Goal: Communication & Community: Answer question/provide support

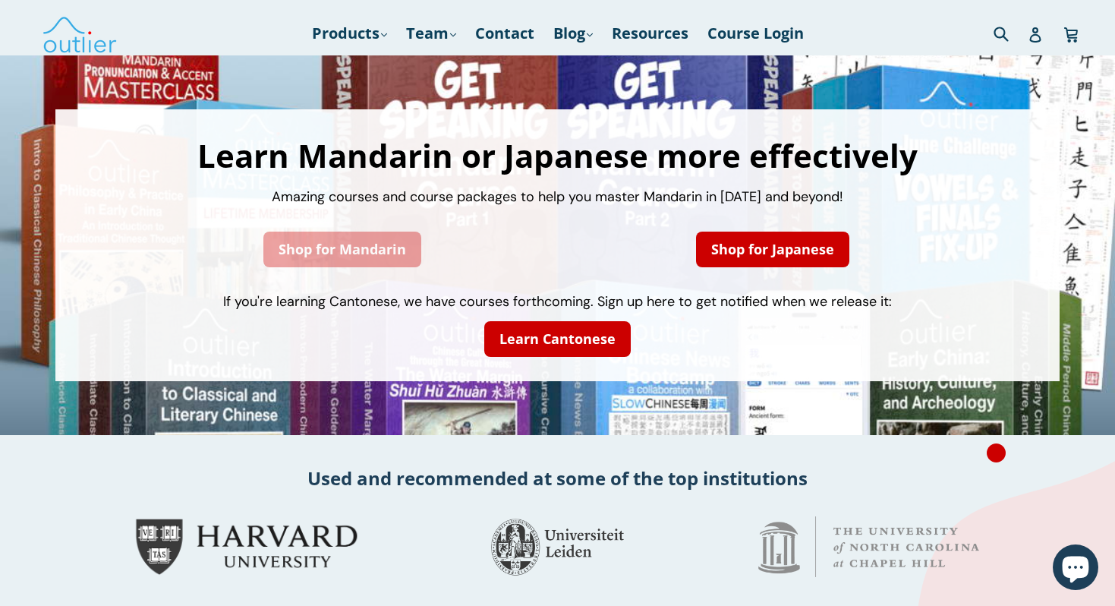
click at [390, 251] on link "Shop for Mandarin" at bounding box center [342, 249] width 158 height 36
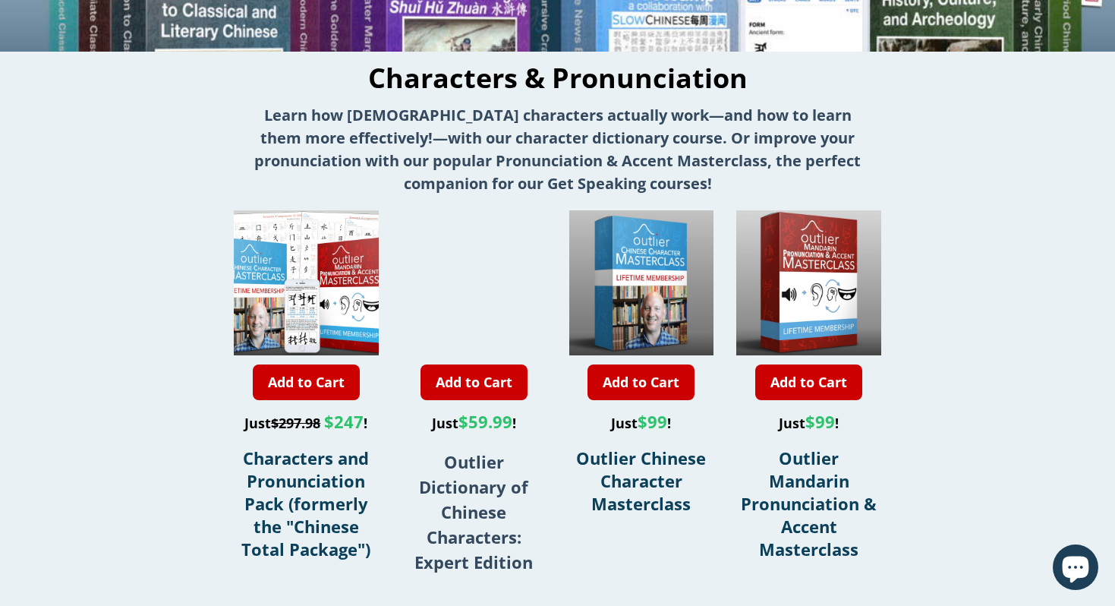
scroll to position [423, 0]
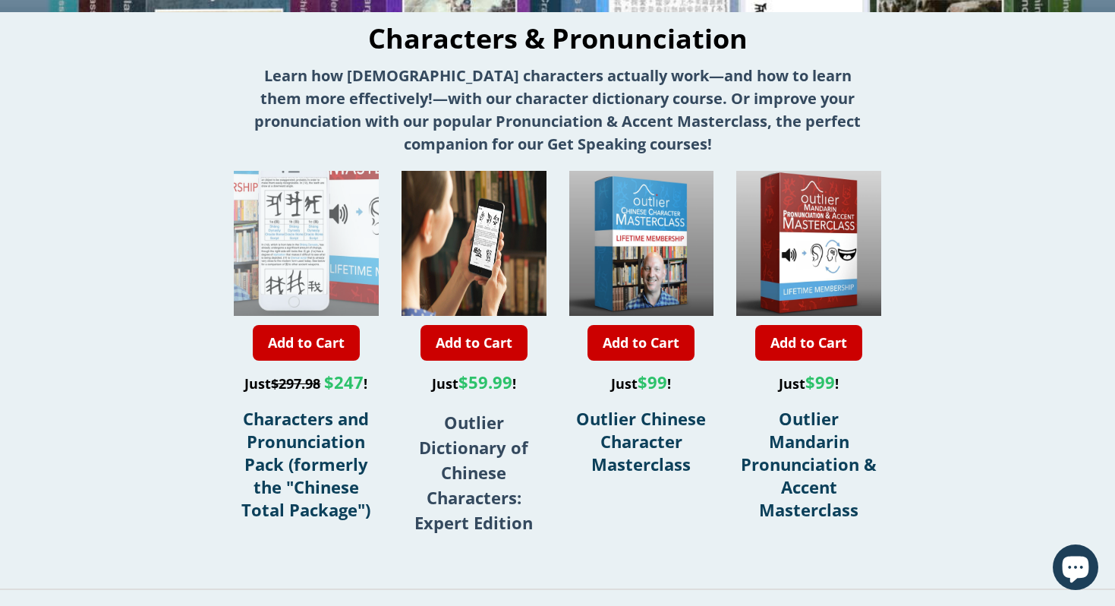
click at [310, 263] on div at bounding box center [302, 171] width 290 height 290
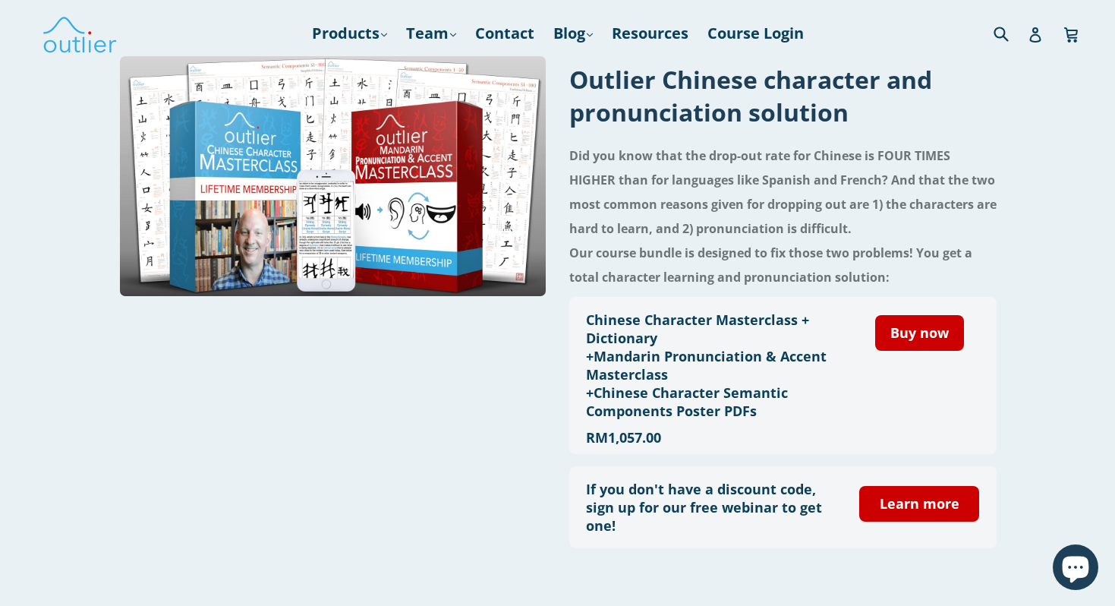
click at [1087, 562] on icon "Chat window" at bounding box center [1075, 569] width 27 height 27
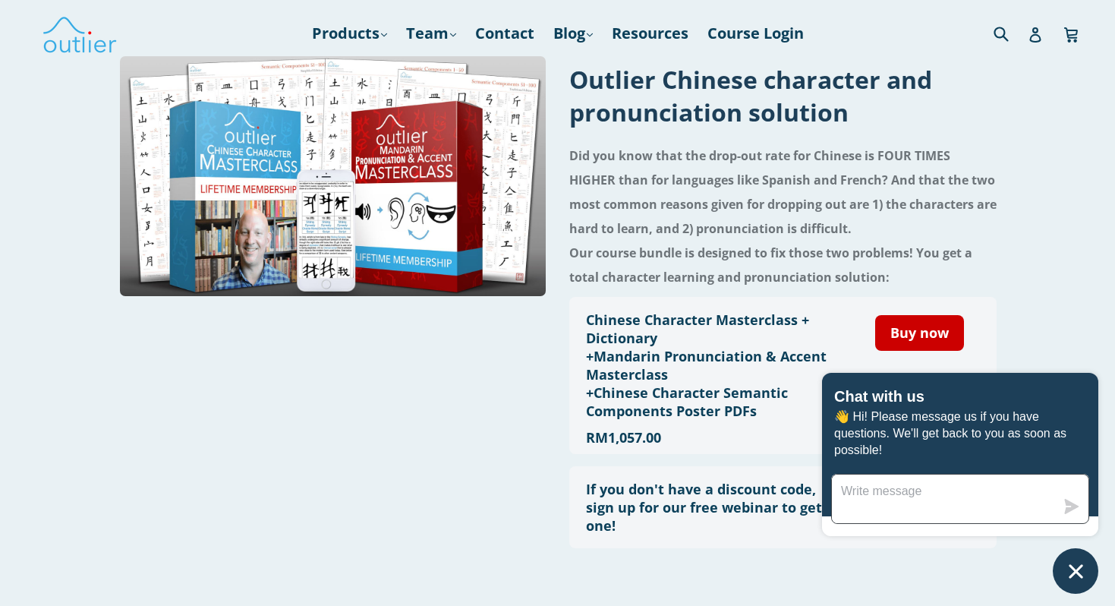
click at [904, 490] on textarea "Message us" at bounding box center [943, 498] width 223 height 49
click at [901, 487] on textarea "hi. i bought" at bounding box center [943, 498] width 223 height 49
click at [887, 489] on textarea "hi. i bought" at bounding box center [943, 498] width 223 height 49
click at [927, 494] on textarea "hi. i bought" at bounding box center [943, 498] width 223 height 49
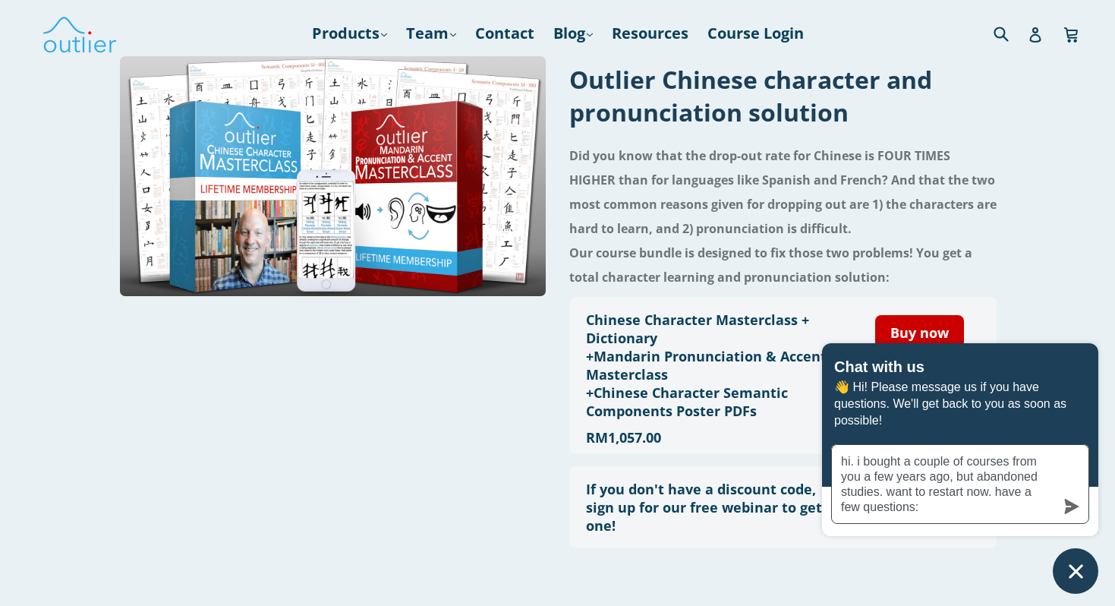
type textarea "hi. i bought a couple of courses from you a few years ago, but abandoned studie…"
click at [1067, 511] on icon "submit" at bounding box center [1072, 506] width 14 height 15
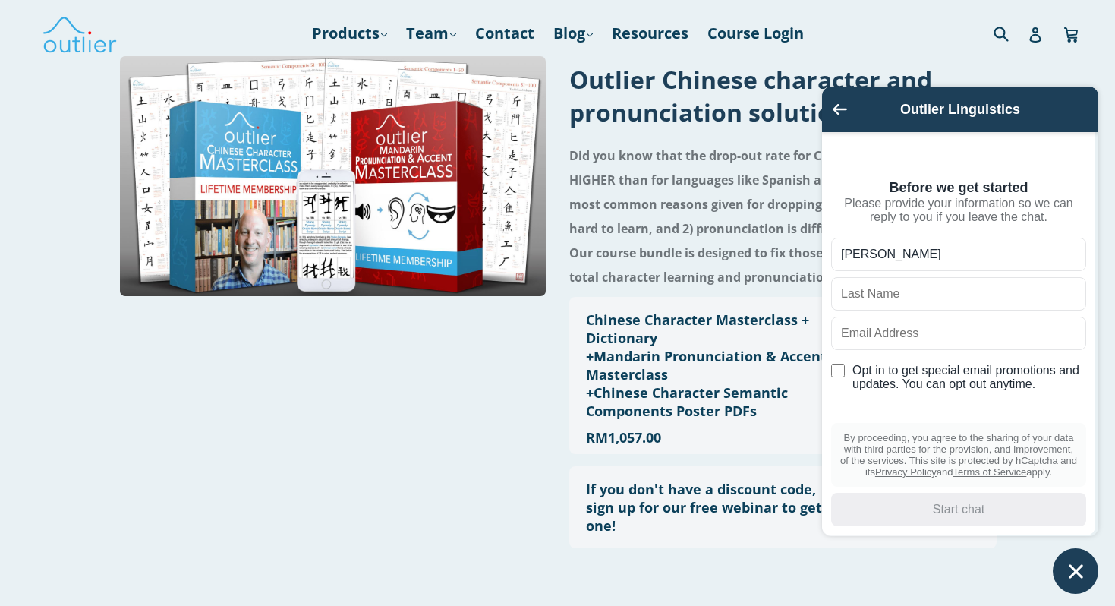
type input "Denis"
type input "Mashkevich"
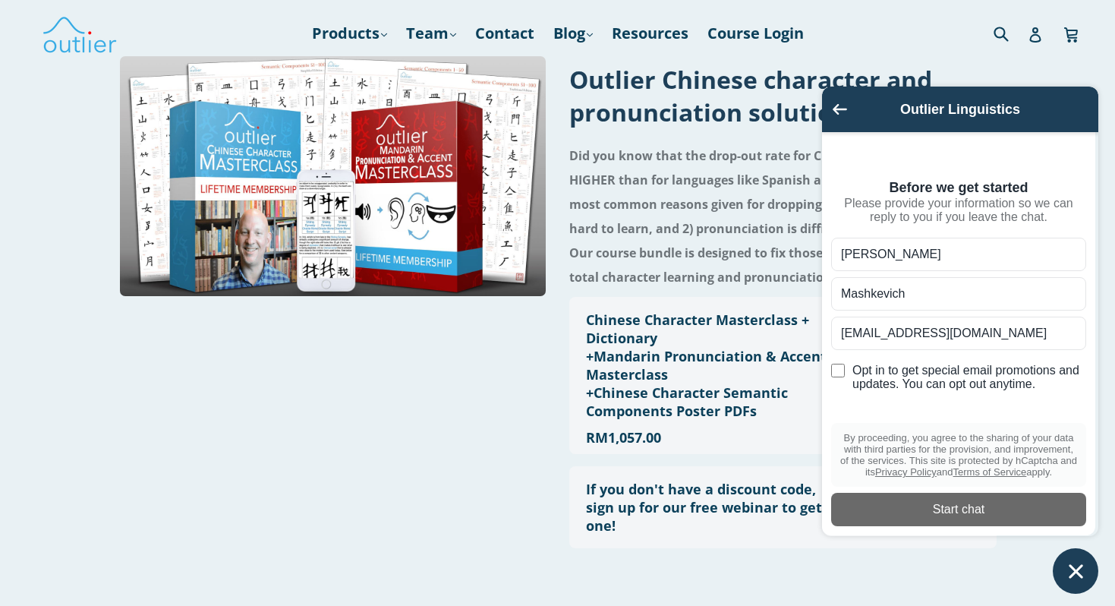
type input "nedenis@gmail.com"
click at [839, 373] on input "Opt in to get special email promotions and updates. You can opt out anytime." at bounding box center [838, 371] width 14 height 14
checkbox input "true"
click at [883, 504] on div "Start chat" at bounding box center [958, 509] width 237 height 17
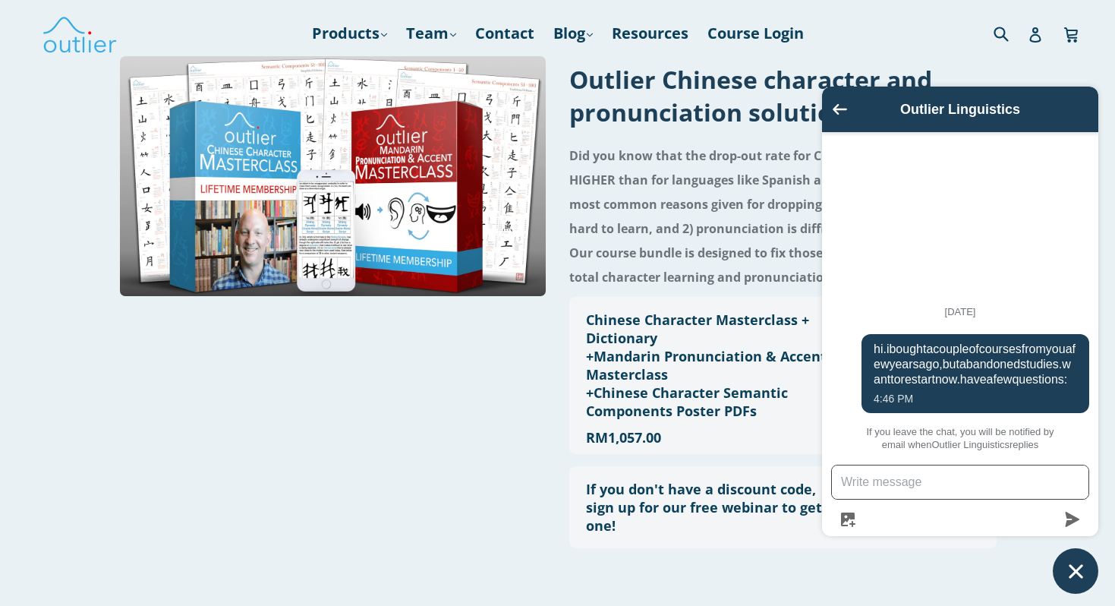
click at [868, 485] on textarea "Message us" at bounding box center [960, 481] width 257 height 33
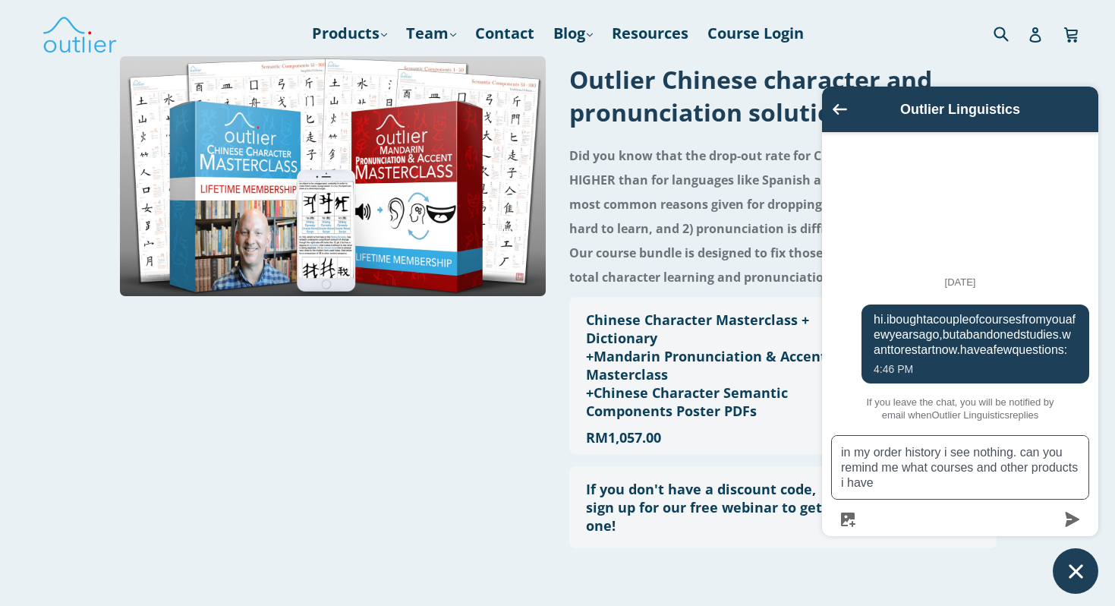
type textarea "in my order history i see nothing. can you remind me what courses and other pro…"
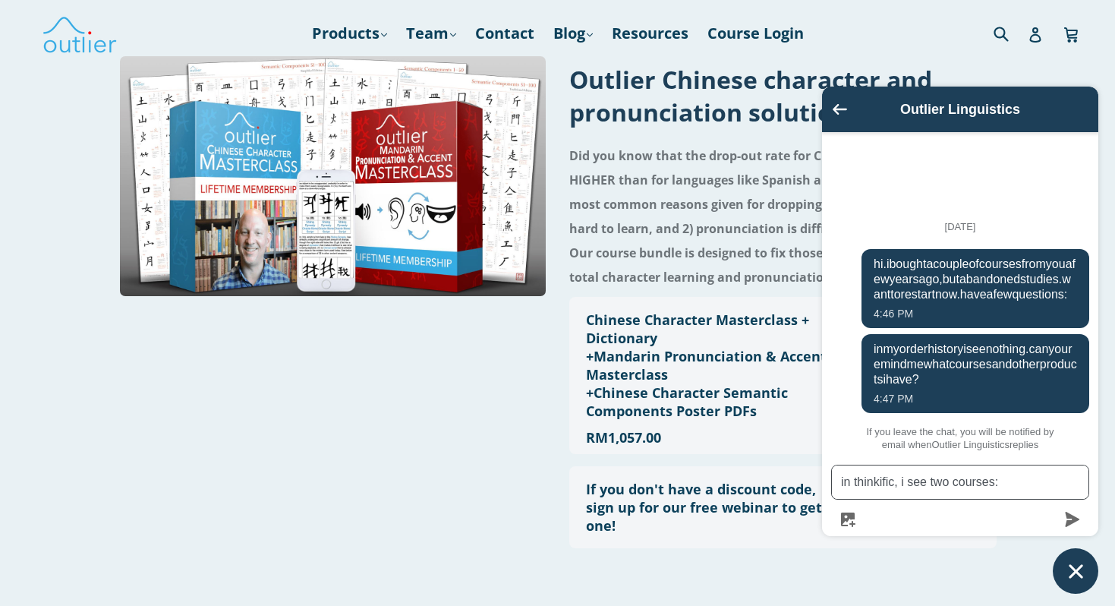
paste textarea "Mandarin Pronunciation & Accent Masterclass"
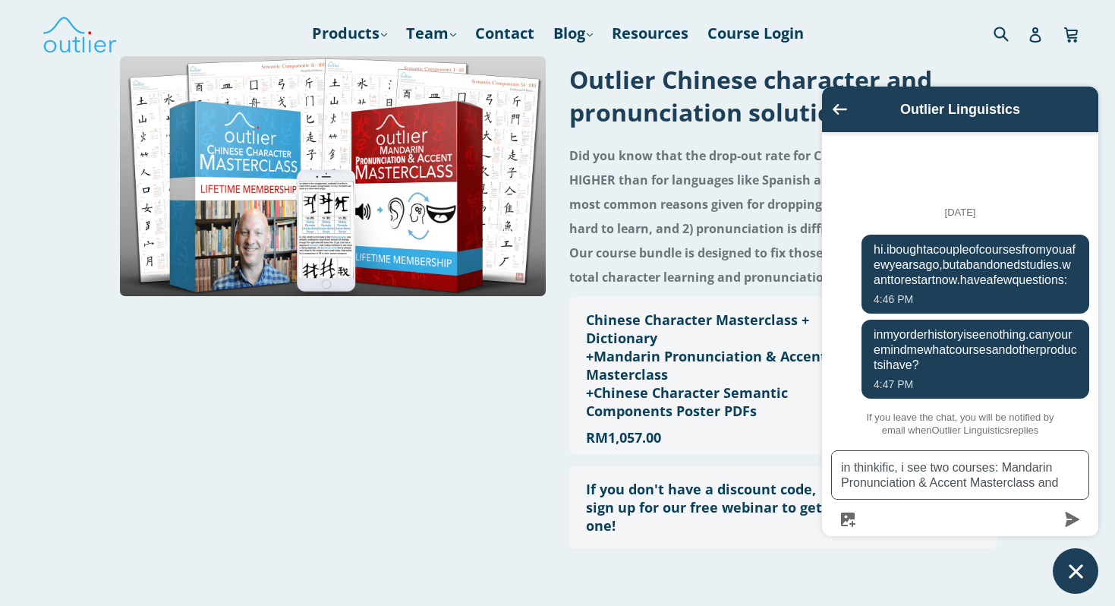
paste textarea "The Outlier Chinese Character Masterclass"
type textarea "in thinkific, i see two courses: Mandarin Pronunciation & Accent Masterclass an…"
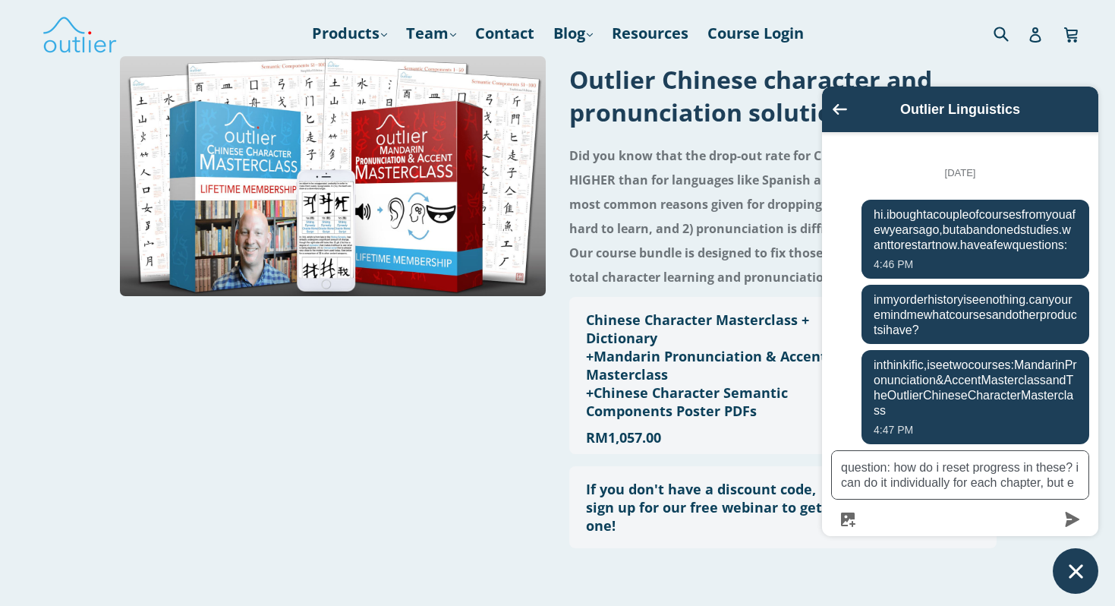
scroll to position [72, 0]
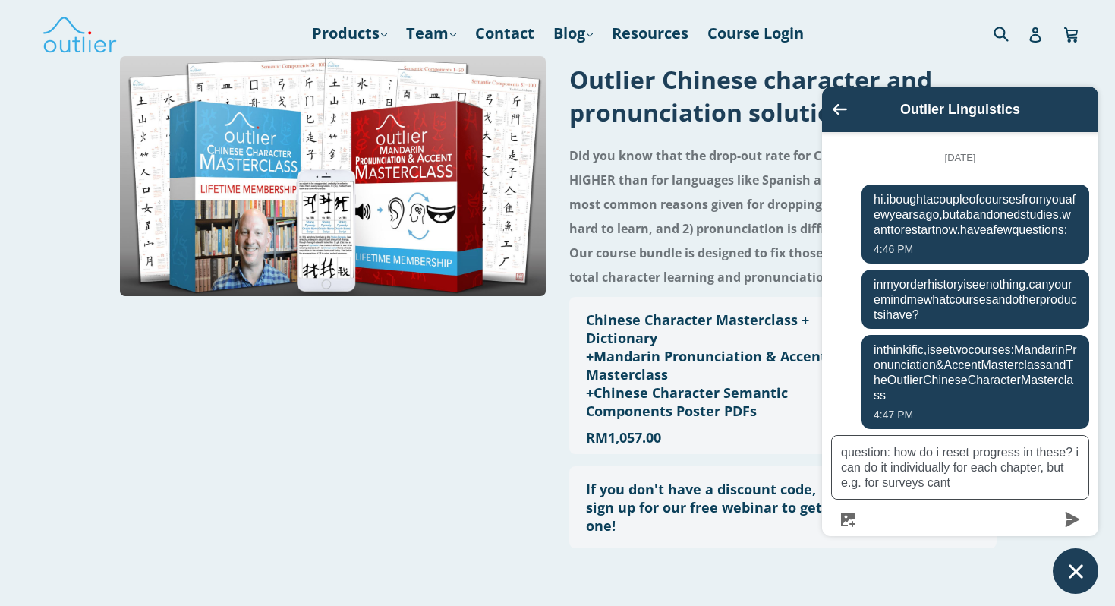
type textarea "question: how do i reset progress in these? i can do it individually for each c…"
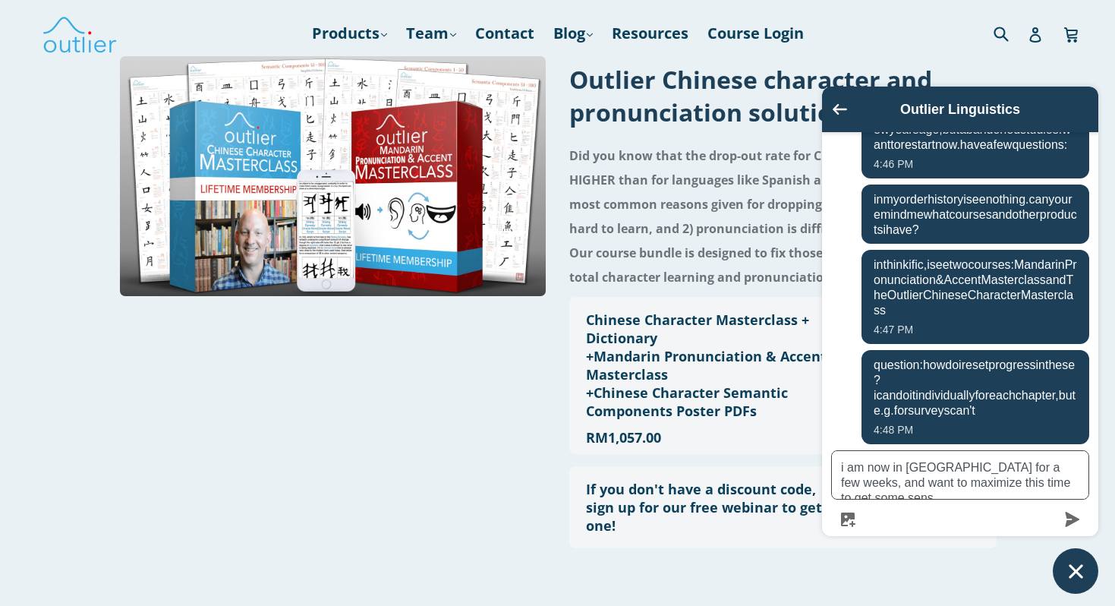
scroll to position [172, 0]
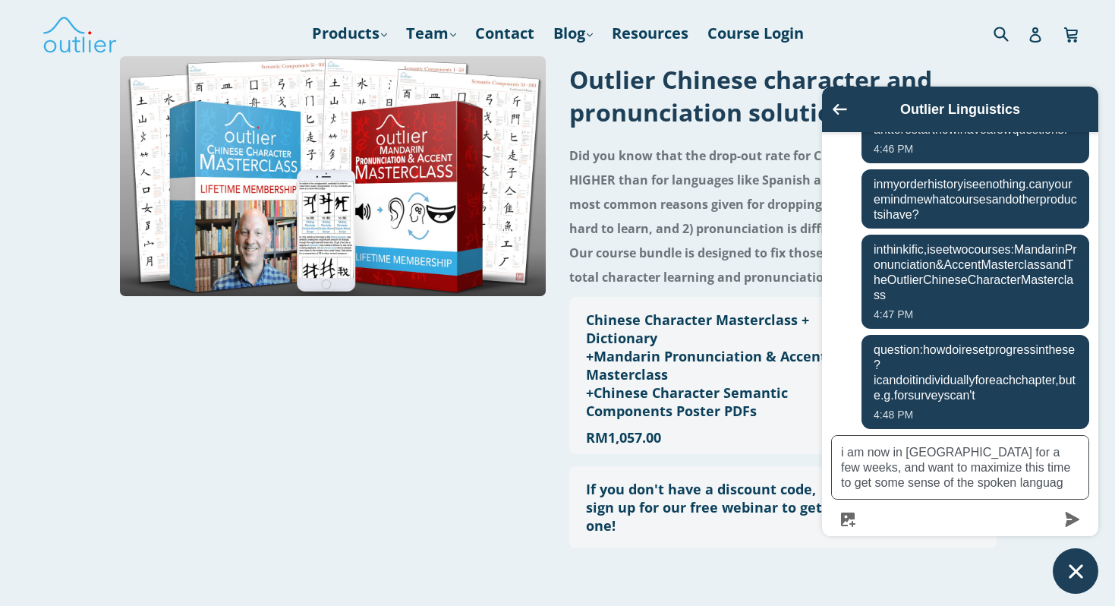
type textarea "i am now in China for a few weeks, and want to maximize this time to get some s…"
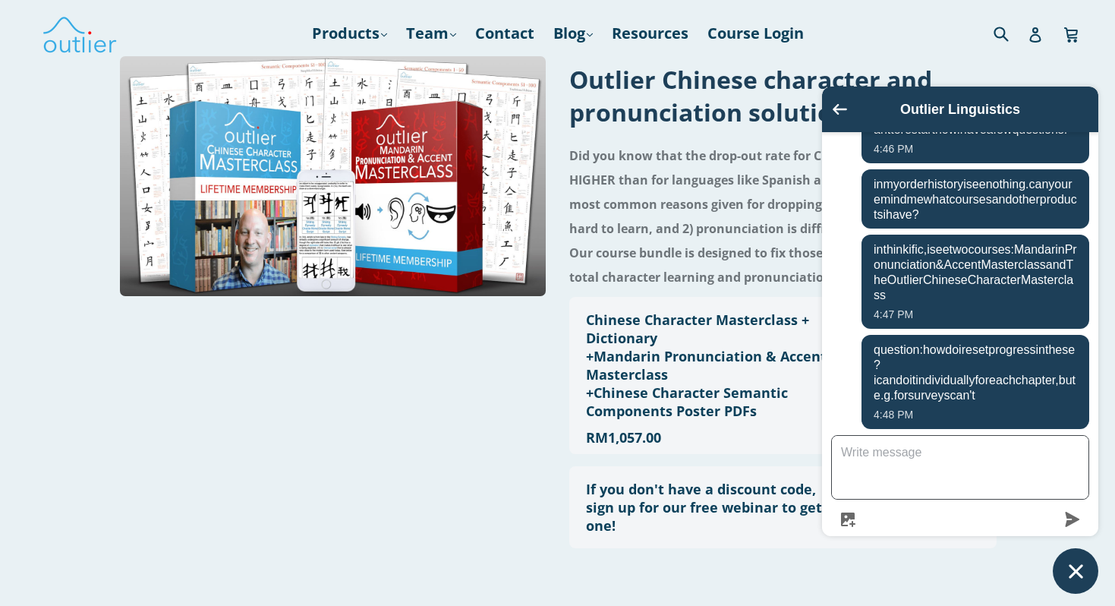
scroll to position [258, 0]
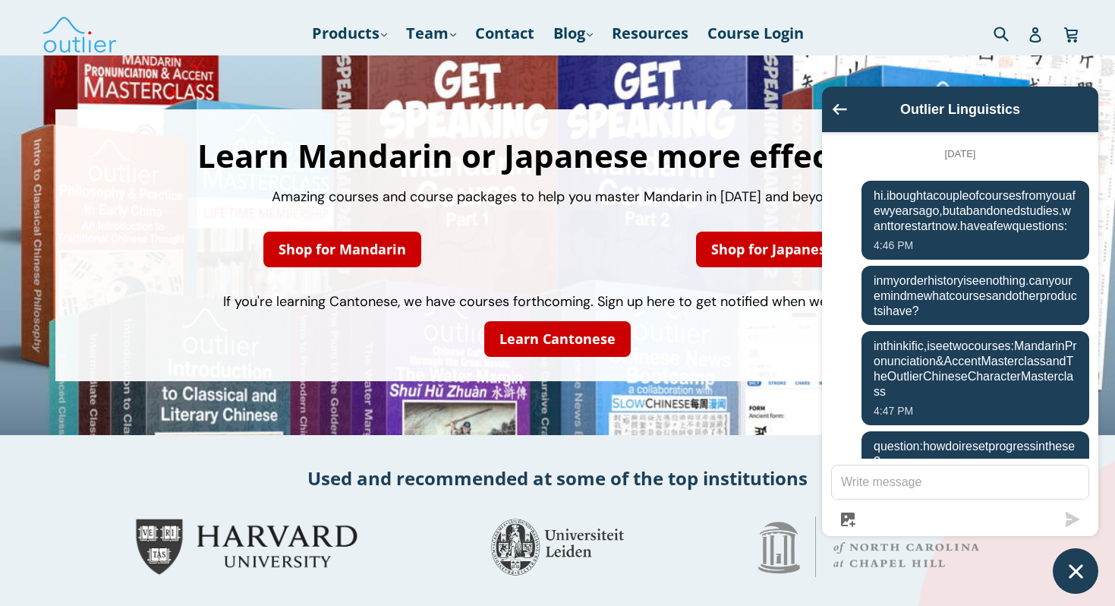
scroll to position [258, 0]
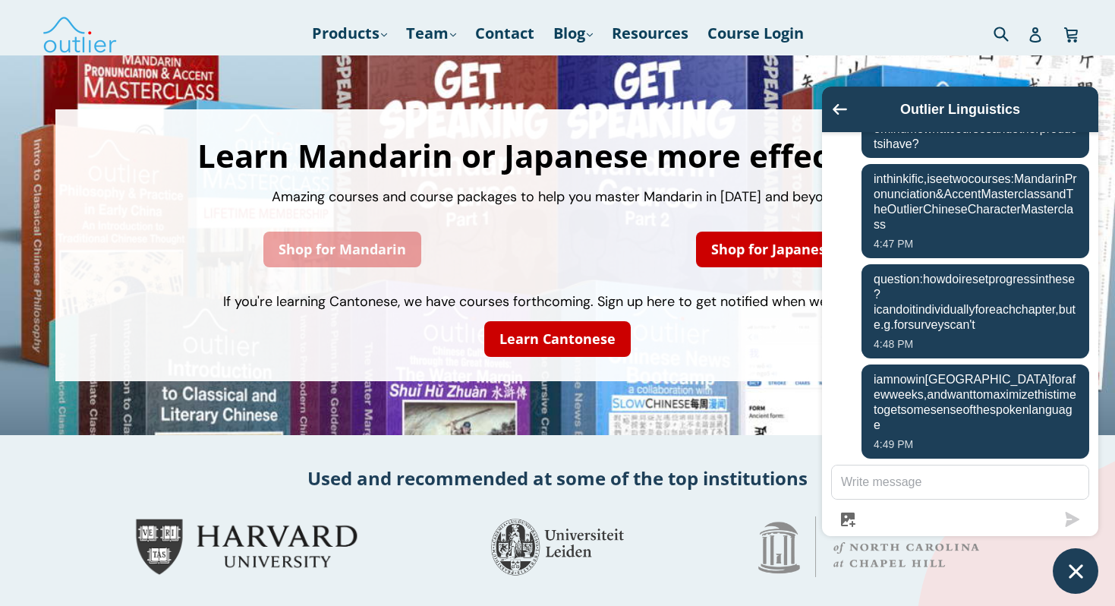
click at [335, 250] on link "Shop for Mandarin" at bounding box center [342, 249] width 158 height 36
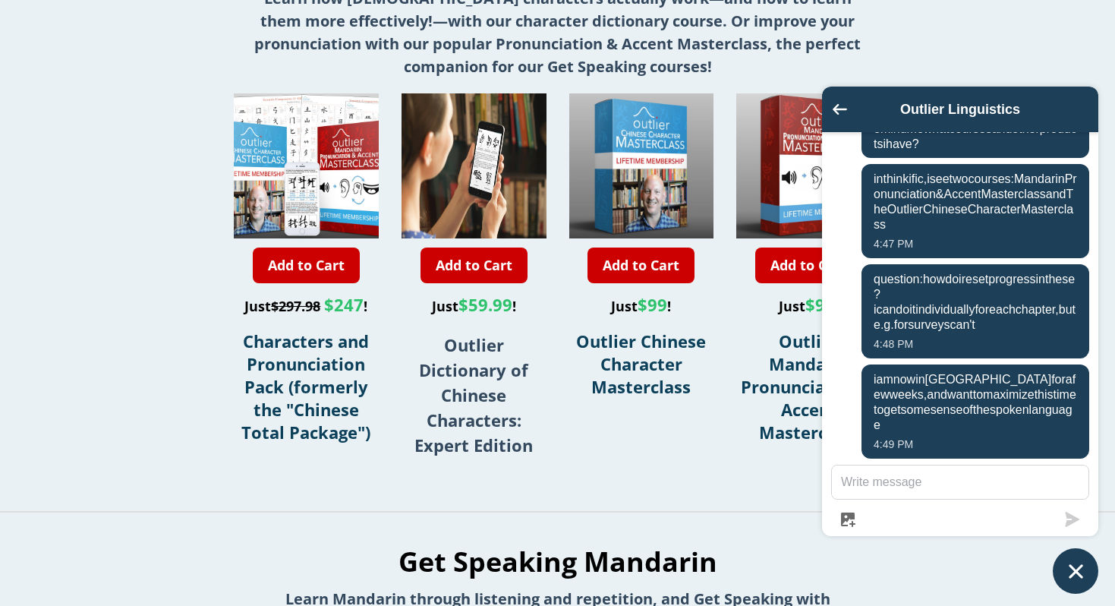
scroll to position [538, 0]
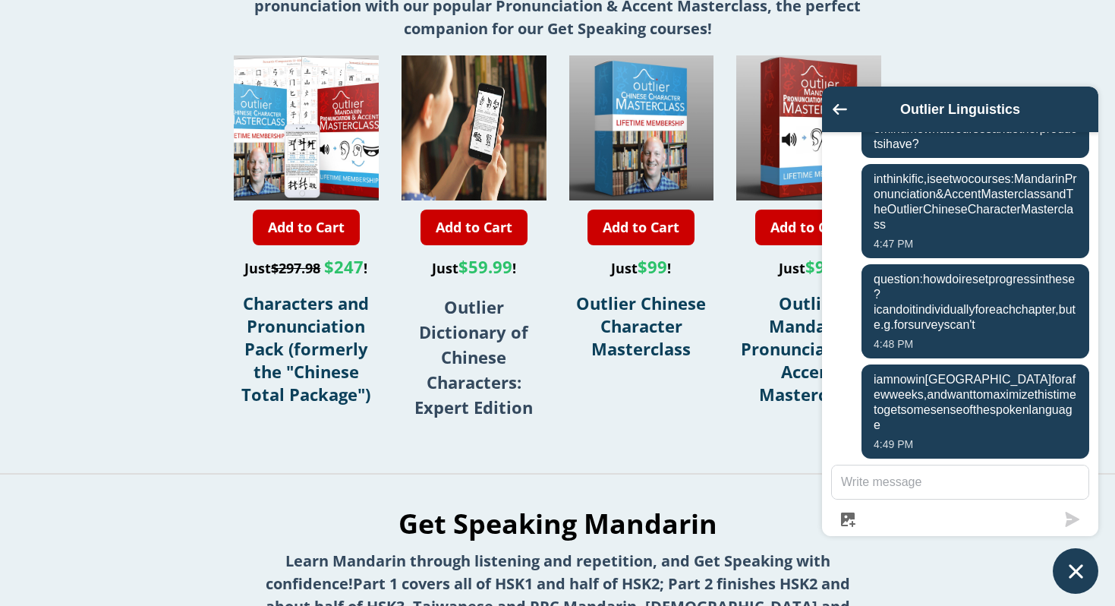
click at [1080, 574] on icon "Chat window" at bounding box center [1076, 571] width 14 height 14
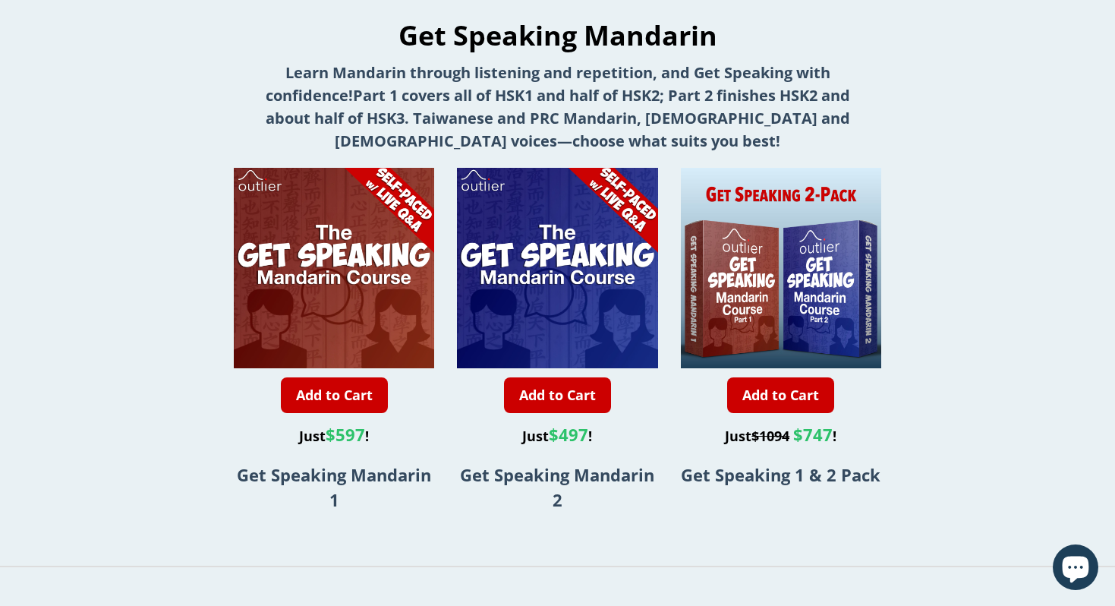
scroll to position [1032, 0]
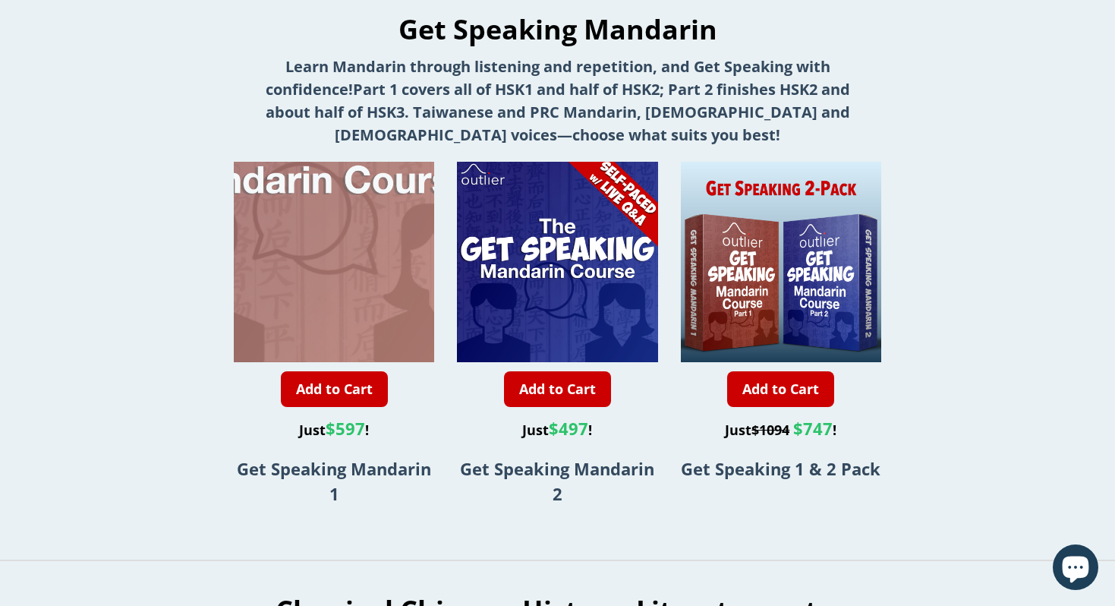
click at [349, 286] on div at bounding box center [318, 161] width 401 height 401
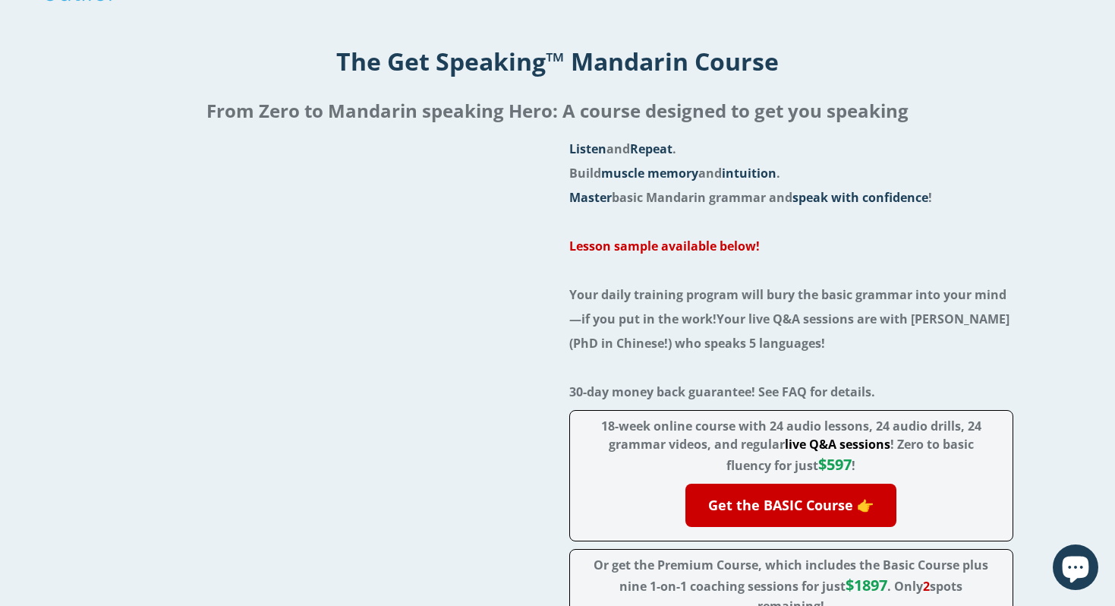
scroll to position [54, 0]
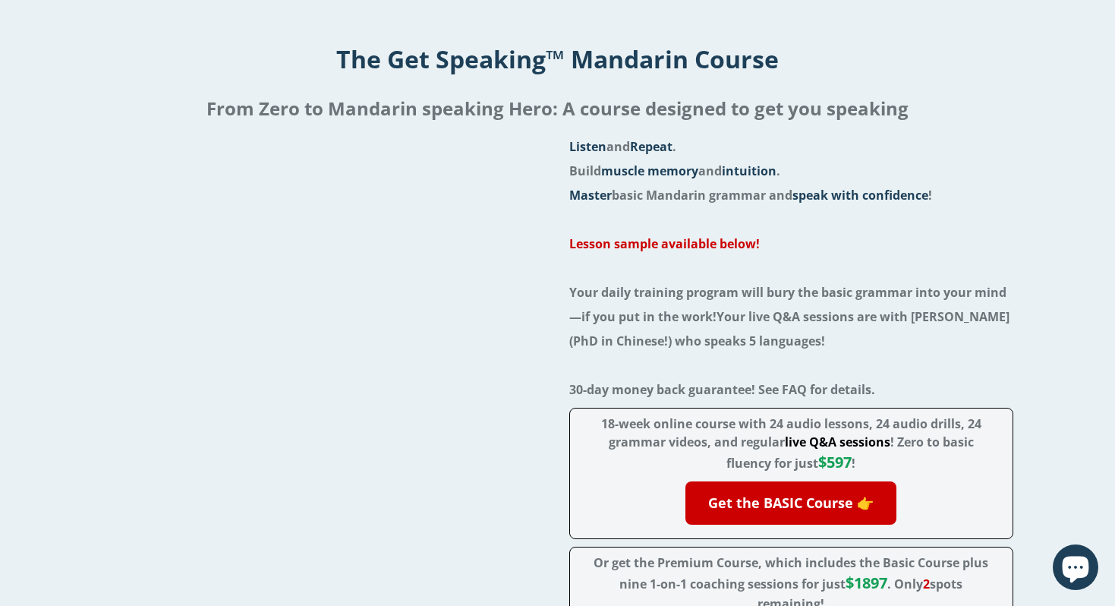
click at [1071, 568] on icon "Chat window" at bounding box center [1075, 569] width 27 height 27
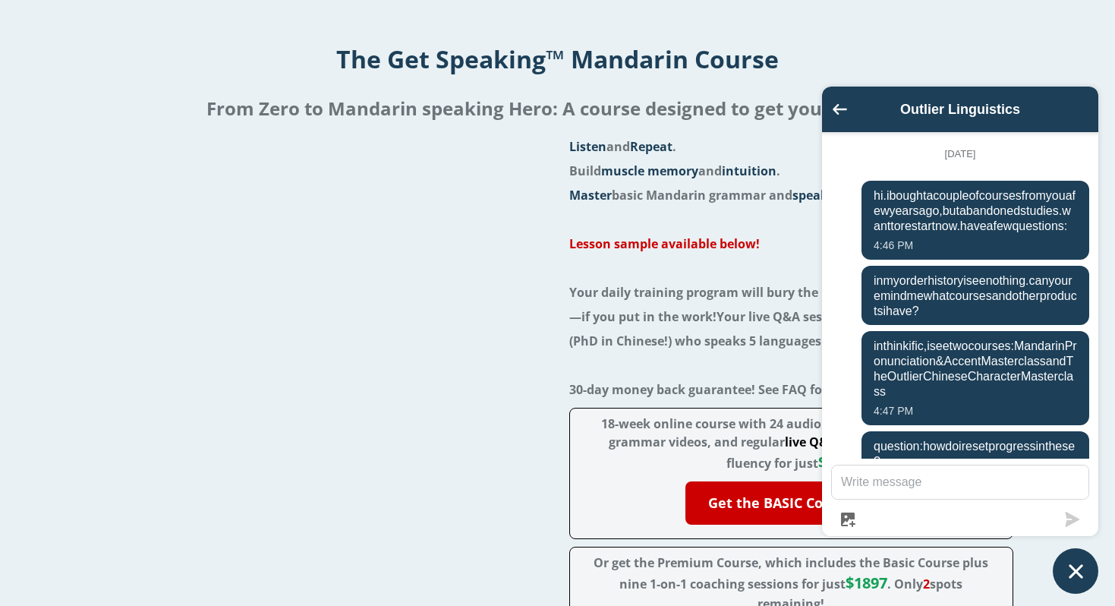
scroll to position [258, 0]
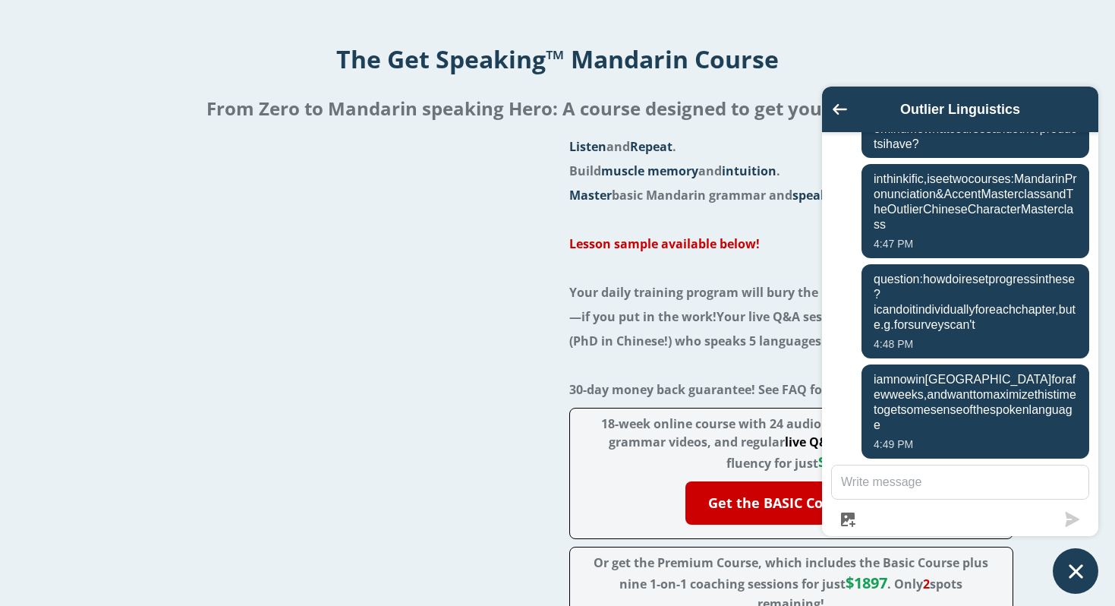
click at [956, 38] on div "The Get Speaking™ Mandarin Course" at bounding box center [557, 59] width 1091 height 48
click at [896, 77] on div "The Get Speaking™ Mandarin Course" at bounding box center [557, 59] width 1091 height 48
click at [1075, 564] on icon "Chat window" at bounding box center [1076, 571] width 24 height 24
